Goal: Task Accomplishment & Management: Use online tool/utility

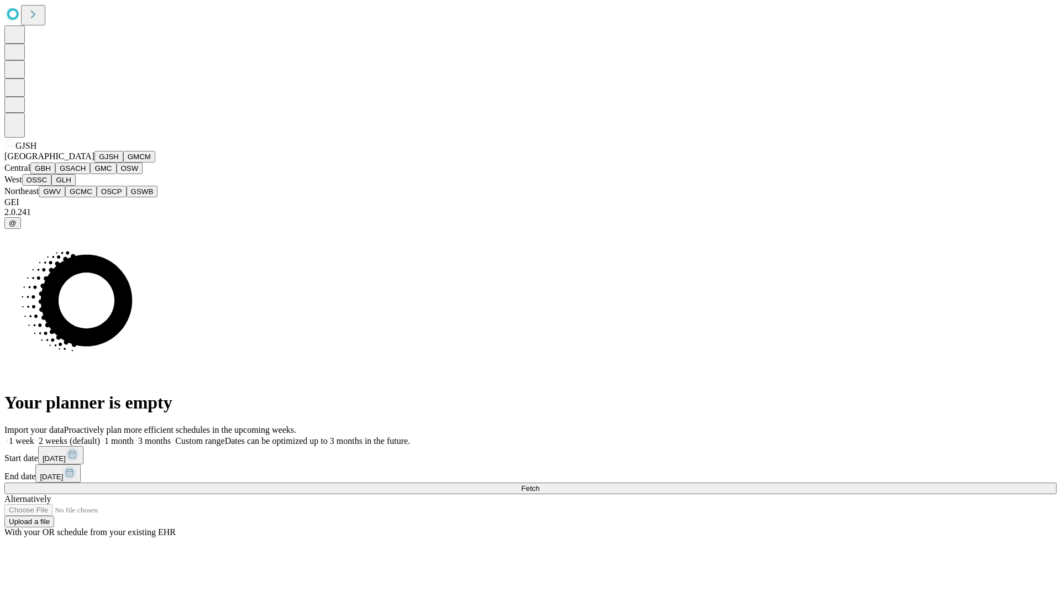
click at [94, 162] on button "GJSH" at bounding box center [108, 157] width 29 height 12
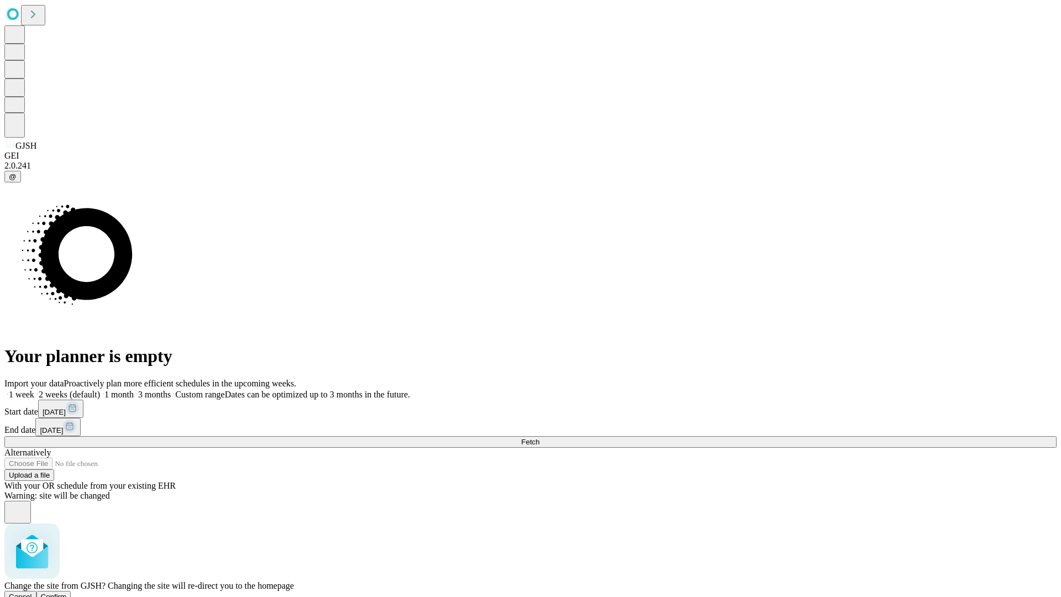
click at [67, 592] on span "Confirm" at bounding box center [54, 596] width 26 height 8
click at [134, 390] on label "1 month" at bounding box center [117, 394] width 34 height 9
click at [539, 438] on span "Fetch" at bounding box center [530, 442] width 18 height 8
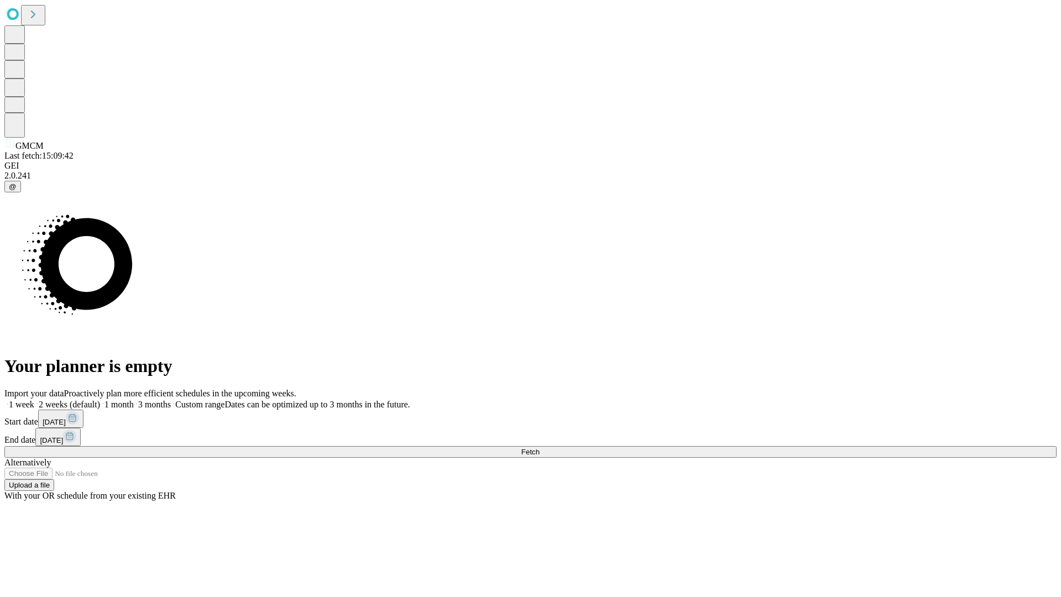
click at [134, 400] on label "1 month" at bounding box center [117, 404] width 34 height 9
click at [539, 448] on span "Fetch" at bounding box center [530, 452] width 18 height 8
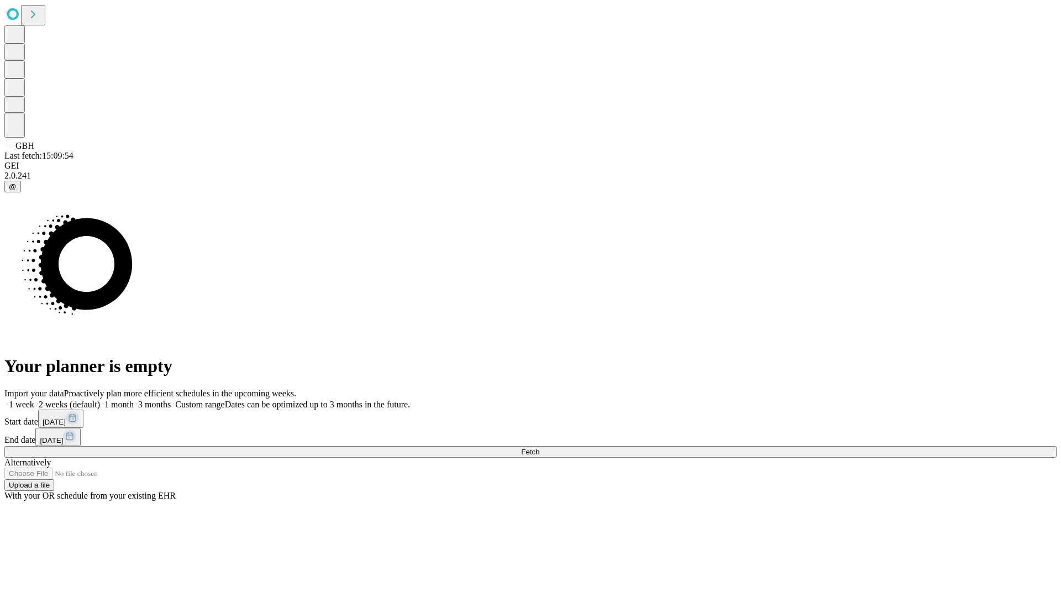
click at [134, 400] on label "1 month" at bounding box center [117, 404] width 34 height 9
click at [539, 448] on span "Fetch" at bounding box center [530, 452] width 18 height 8
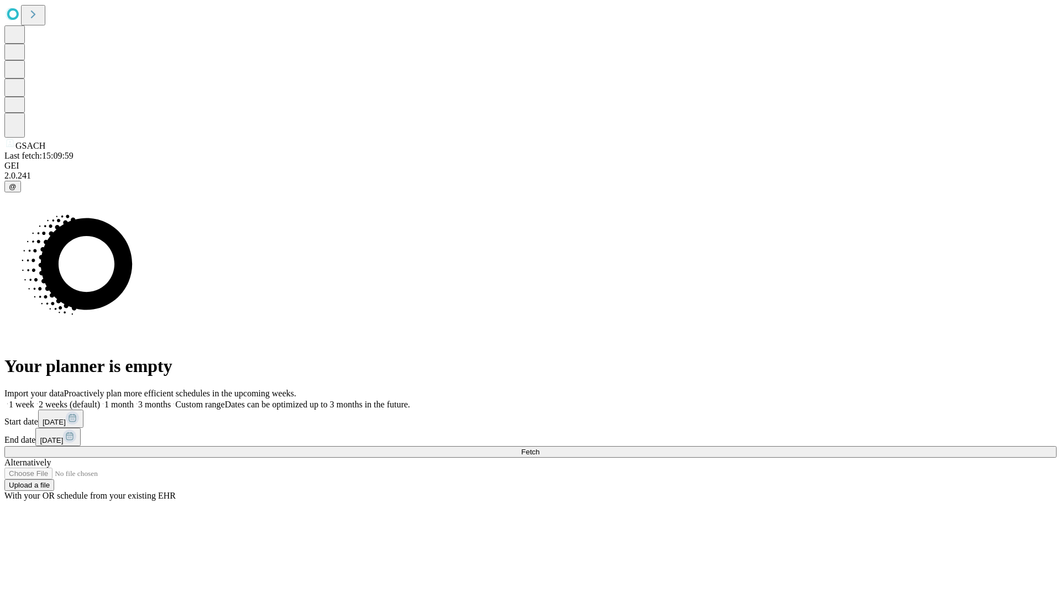
click at [134, 400] on label "1 month" at bounding box center [117, 404] width 34 height 9
click at [539, 448] on span "Fetch" at bounding box center [530, 452] width 18 height 8
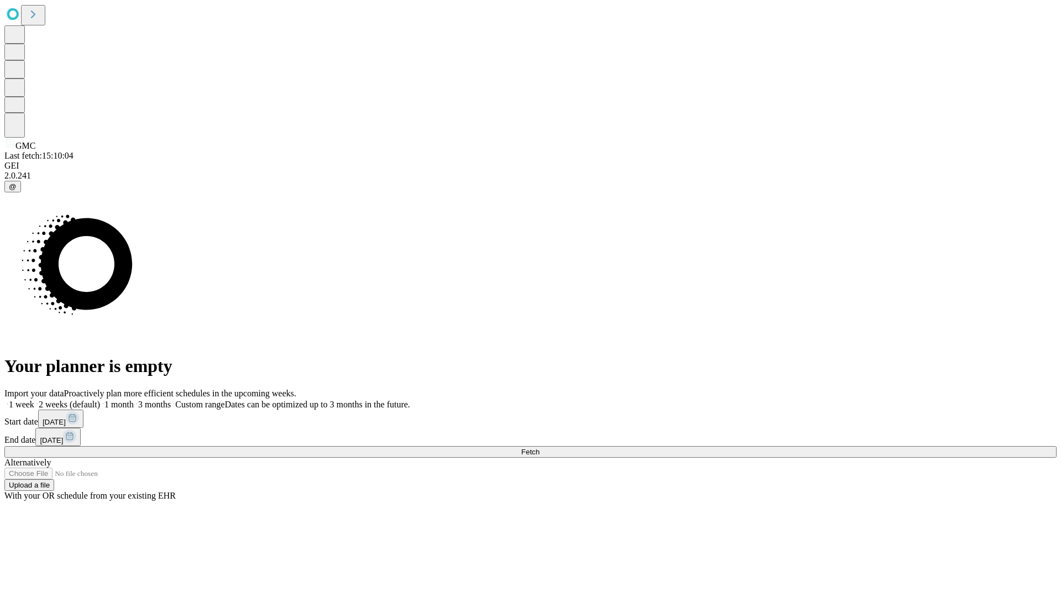
click at [134, 400] on label "1 month" at bounding box center [117, 404] width 34 height 9
click at [539, 448] on span "Fetch" at bounding box center [530, 452] width 18 height 8
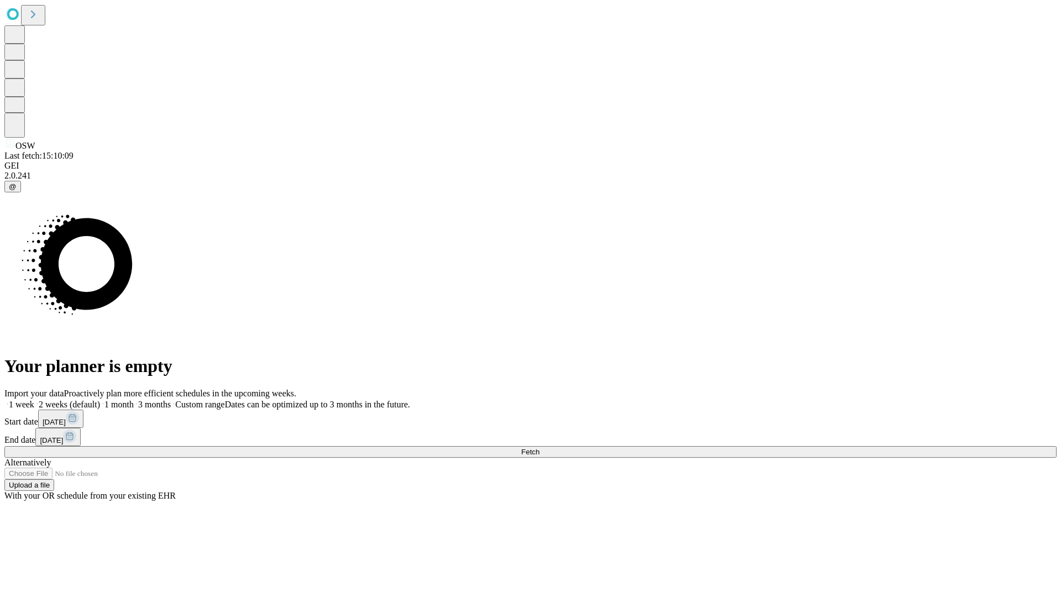
click at [134, 400] on label "1 month" at bounding box center [117, 404] width 34 height 9
click at [539, 448] on span "Fetch" at bounding box center [530, 452] width 18 height 8
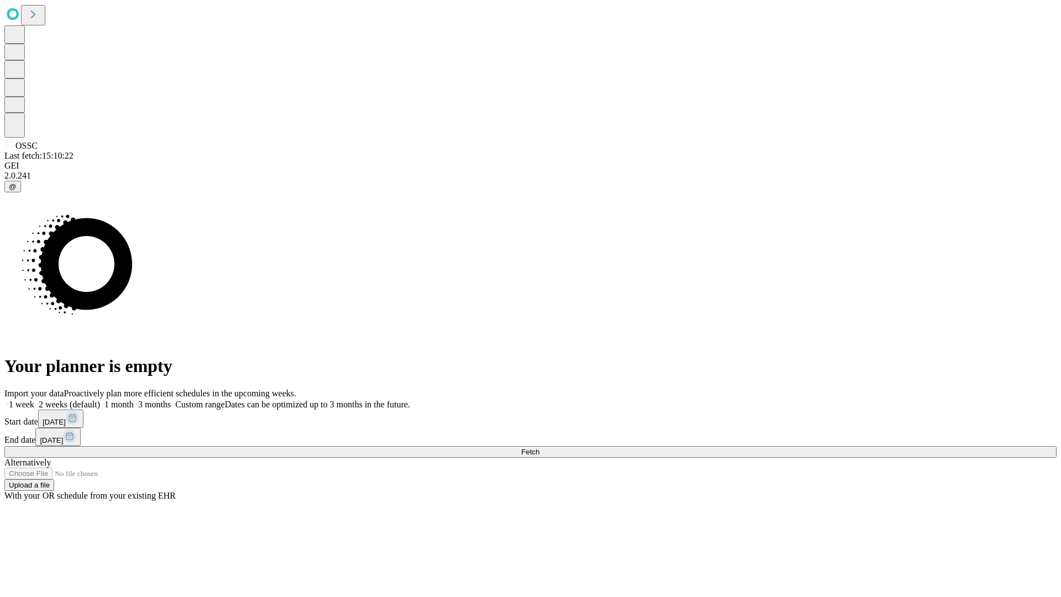
click at [134, 400] on label "1 month" at bounding box center [117, 404] width 34 height 9
click at [539, 448] on span "Fetch" at bounding box center [530, 452] width 18 height 8
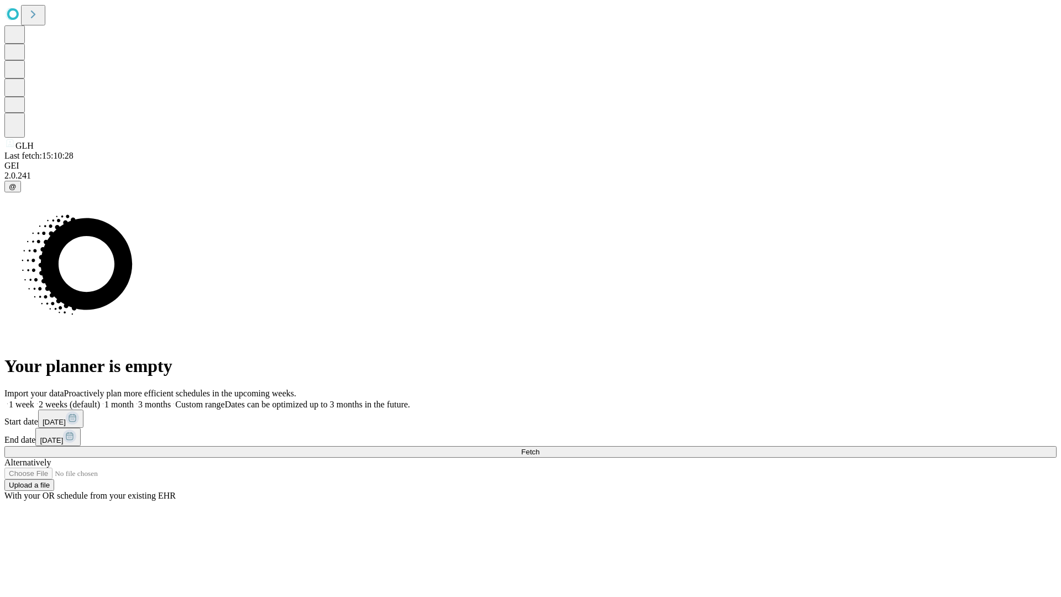
click at [134, 400] on label "1 month" at bounding box center [117, 404] width 34 height 9
click at [539, 448] on span "Fetch" at bounding box center [530, 452] width 18 height 8
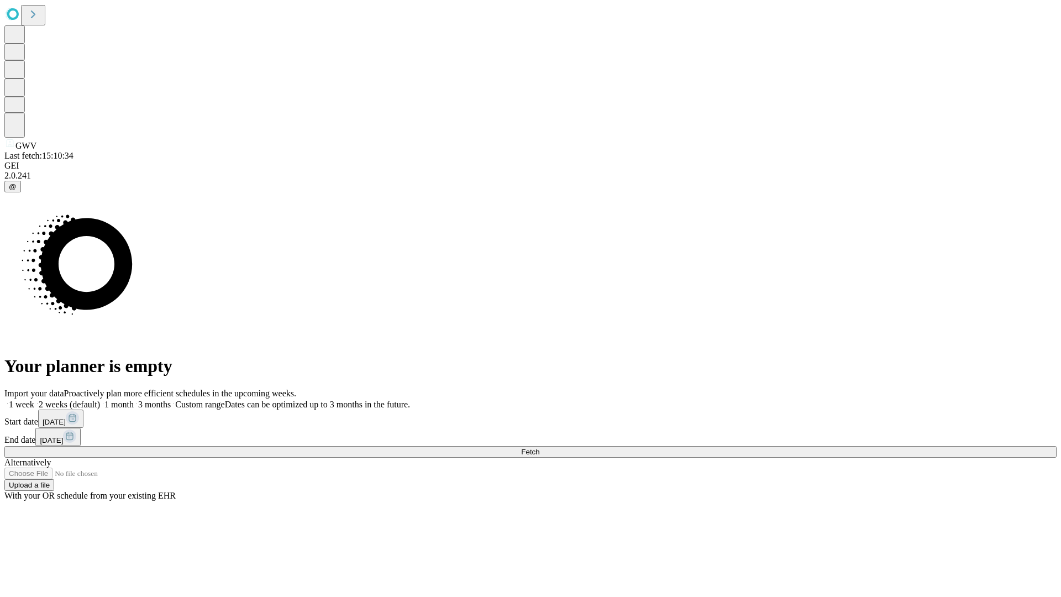
click at [134, 400] on label "1 month" at bounding box center [117, 404] width 34 height 9
click at [539, 448] on span "Fetch" at bounding box center [530, 452] width 18 height 8
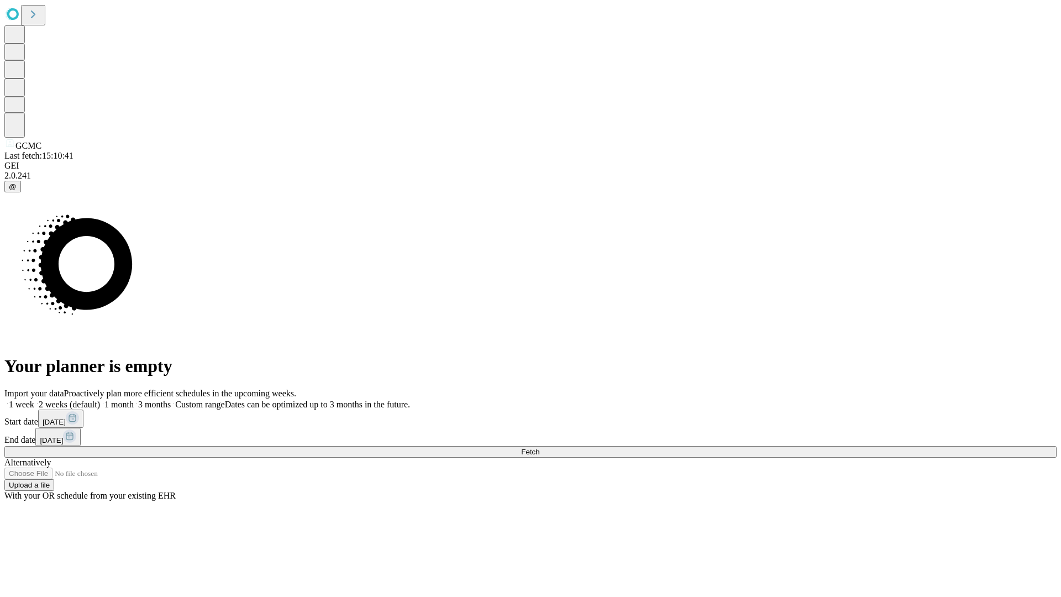
click at [134, 400] on label "1 month" at bounding box center [117, 404] width 34 height 9
click at [539, 448] on span "Fetch" at bounding box center [530, 452] width 18 height 8
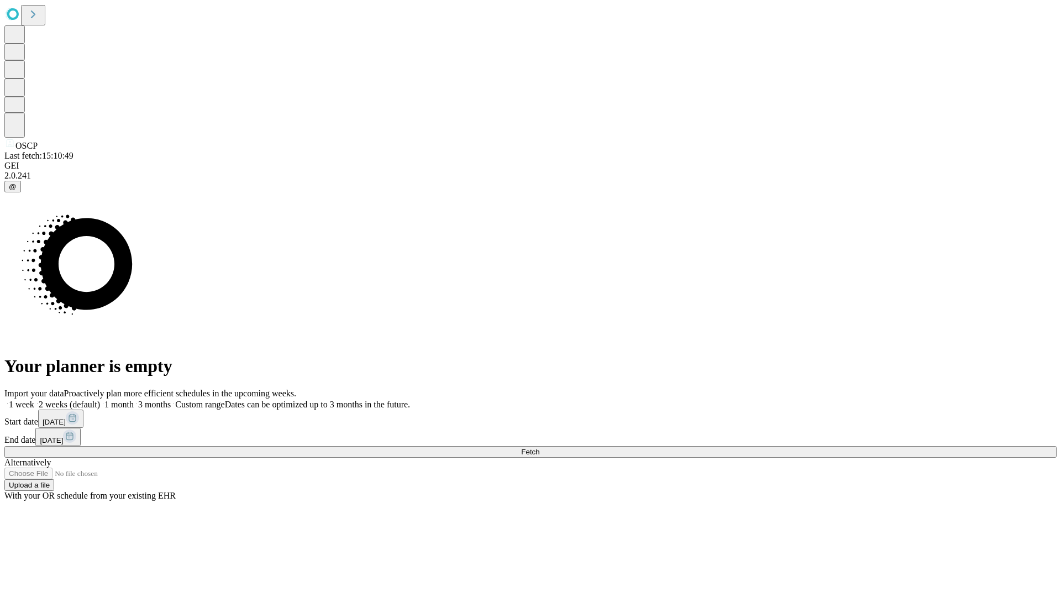
click at [134, 400] on label "1 month" at bounding box center [117, 404] width 34 height 9
click at [539, 448] on span "Fetch" at bounding box center [530, 452] width 18 height 8
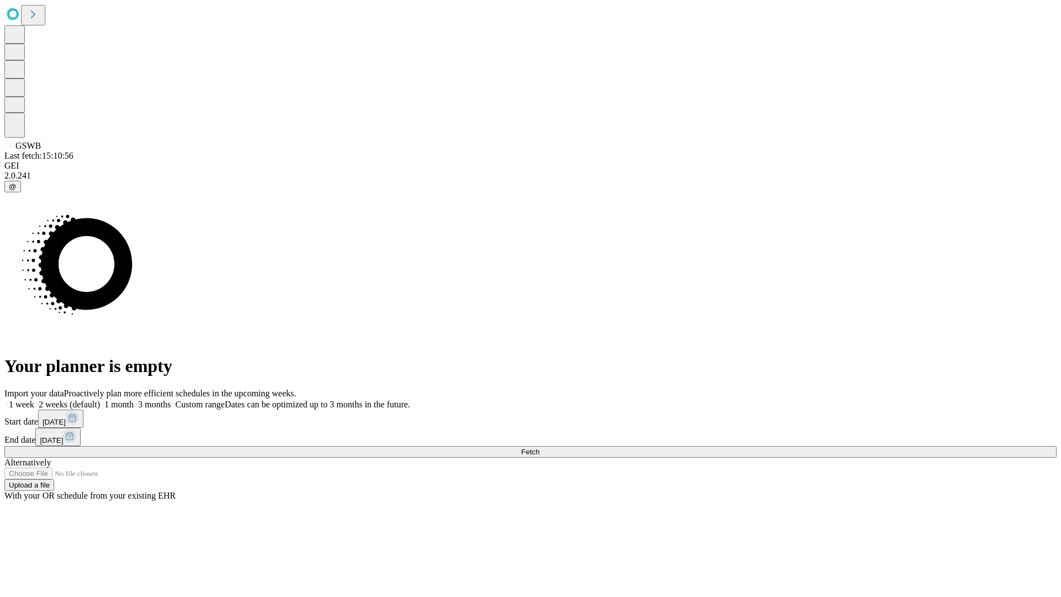
click at [134, 400] on label "1 month" at bounding box center [117, 404] width 34 height 9
click at [539, 448] on span "Fetch" at bounding box center [530, 452] width 18 height 8
